Goal: Find specific page/section: Find specific page/section

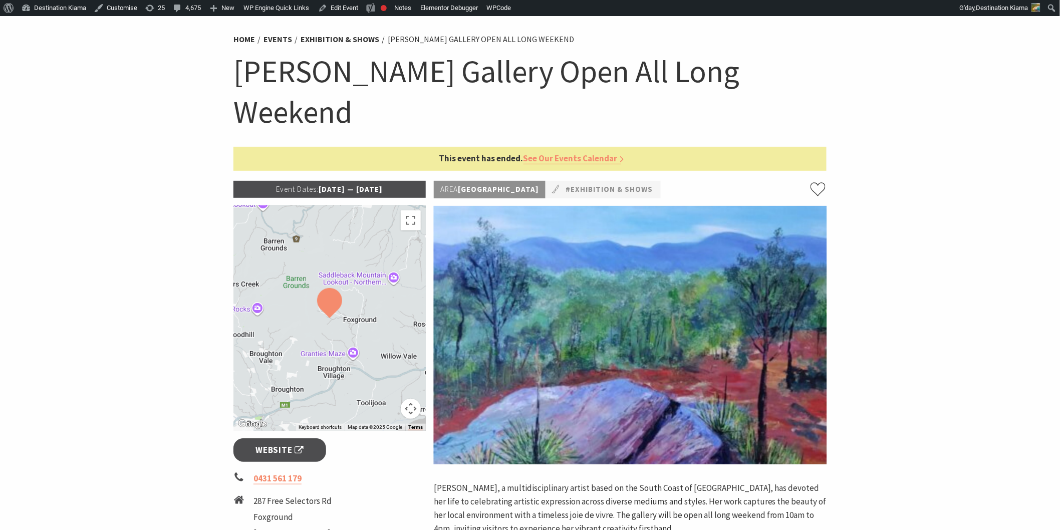
scroll to position [56, 0]
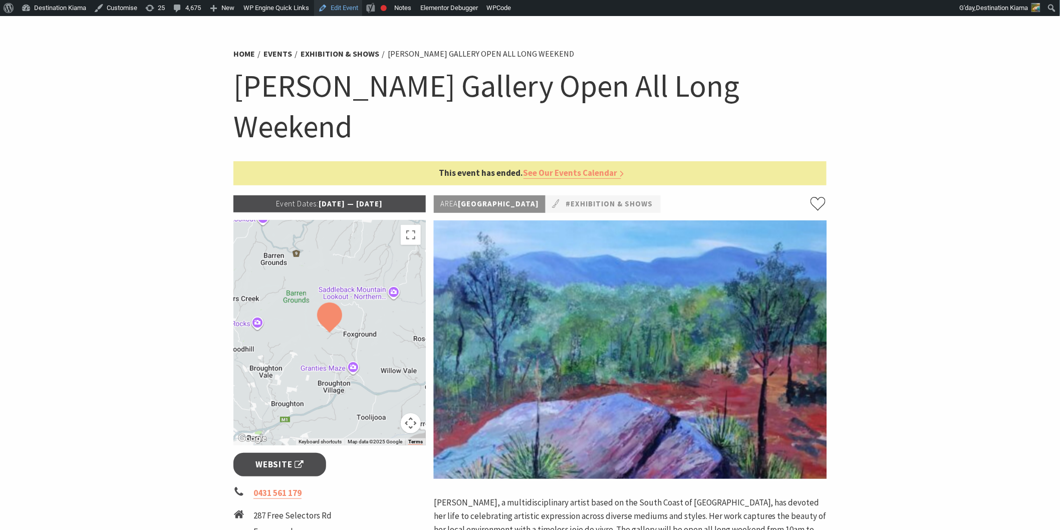
click at [348, 10] on link "Edit Event" at bounding box center [338, 8] width 48 height 16
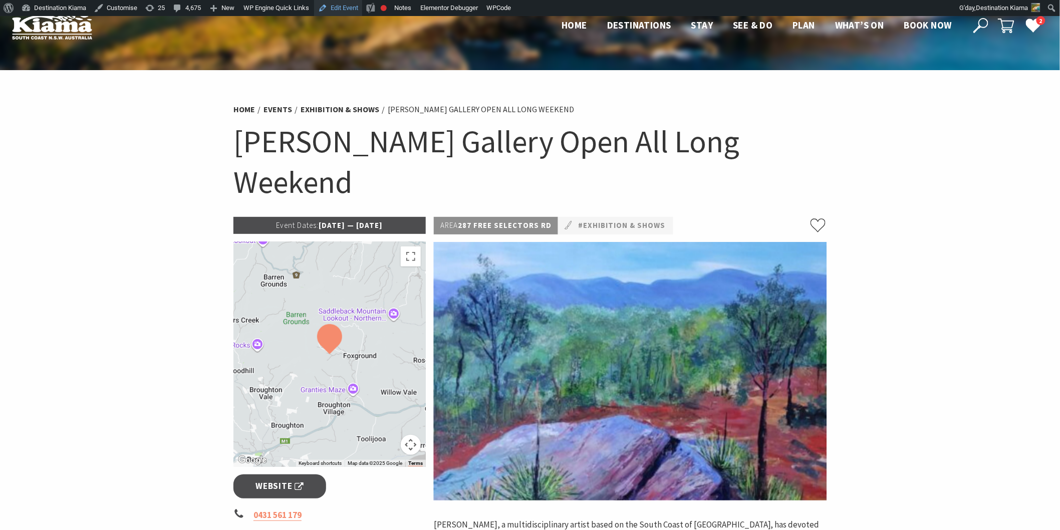
click at [327, 10] on link "Edit Event" at bounding box center [338, 8] width 48 height 16
